Goal: Information Seeking & Learning: Check status

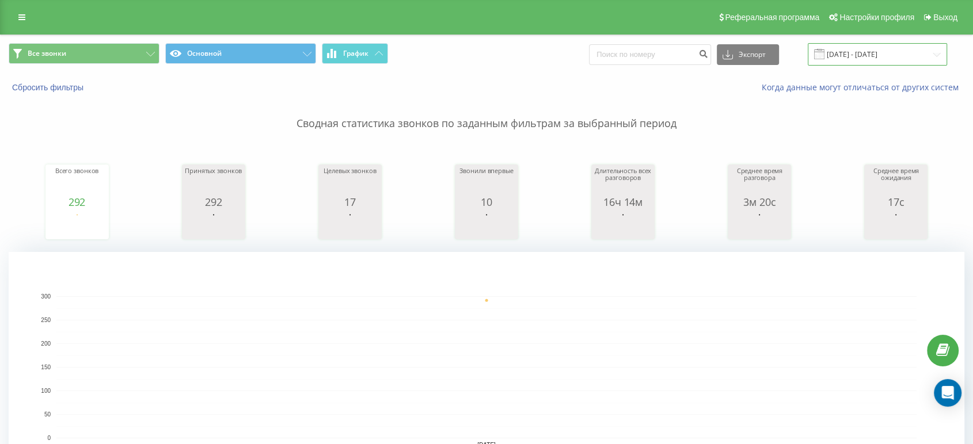
click at [852, 58] on input "[DATE] - [DATE]" at bounding box center [877, 54] width 139 height 22
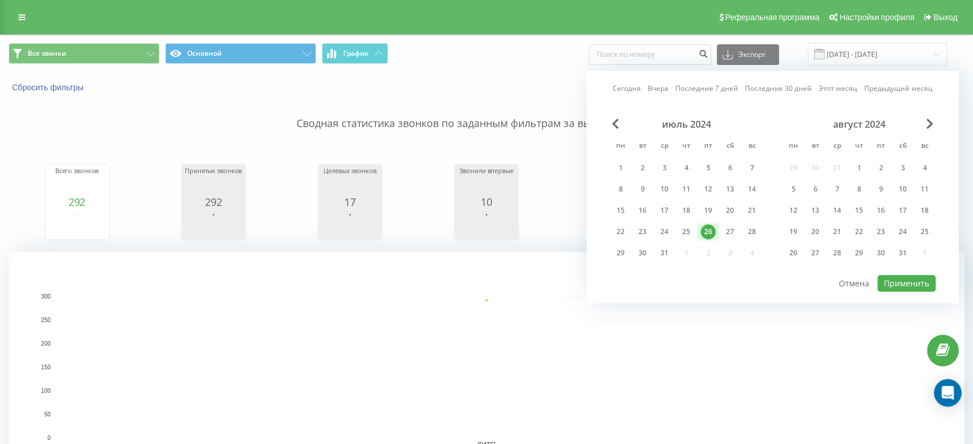
click at [631, 92] on link "Сегодня" at bounding box center [626, 88] width 28 height 11
click at [901, 275] on button "Применить" at bounding box center [906, 283] width 58 height 17
type input "[DATE] - [DATE]"
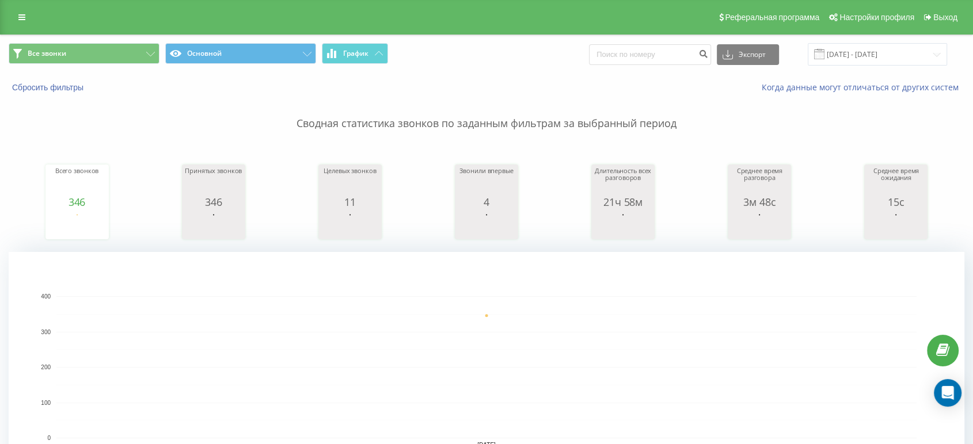
scroll to position [256, 0]
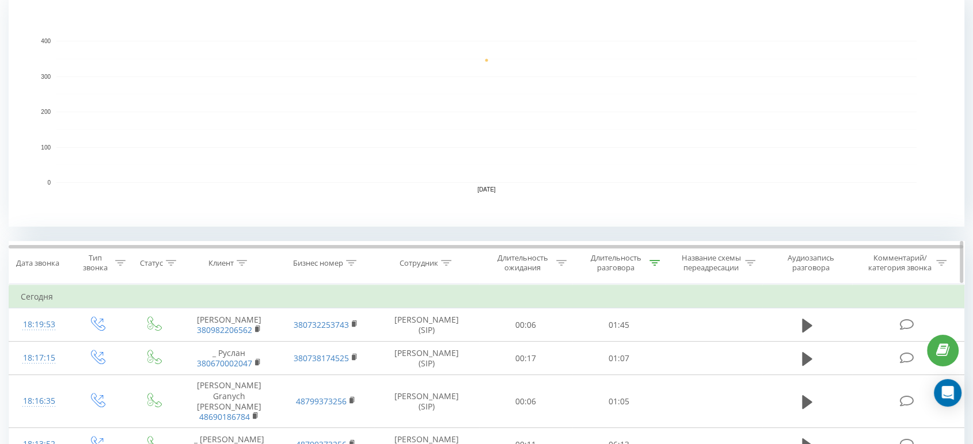
click at [441, 261] on icon at bounding box center [446, 263] width 10 height 6
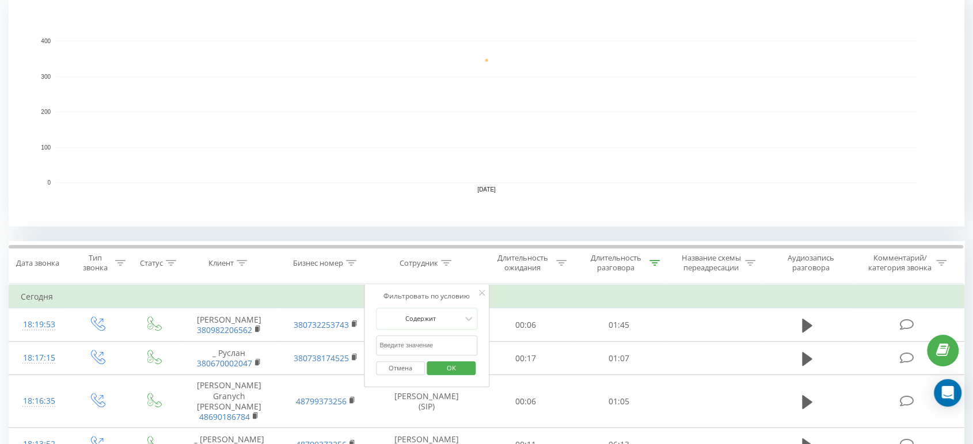
click at [448, 340] on input "text" at bounding box center [426, 346] width 101 height 20
type input "[PERSON_NAME]"
click at [464, 369] on span "OK" at bounding box center [451, 368] width 32 height 18
